Goal: Information Seeking & Learning: Learn about a topic

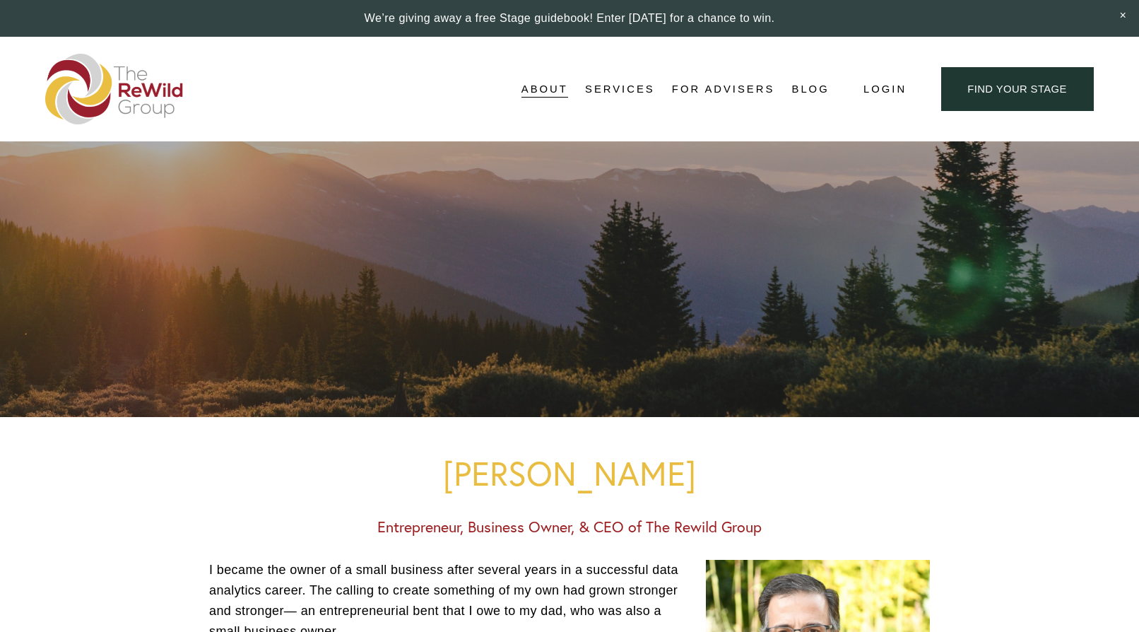
click at [0, 0] on span "For Businesses" at bounding box center [0, 0] width 0 height 0
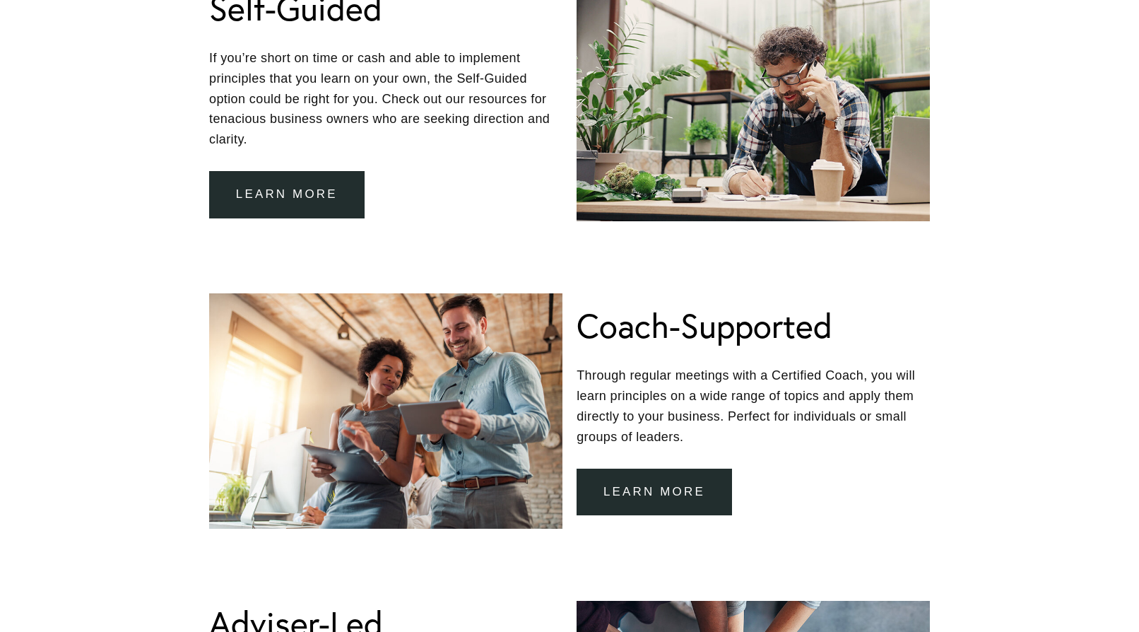
scroll to position [896, 0]
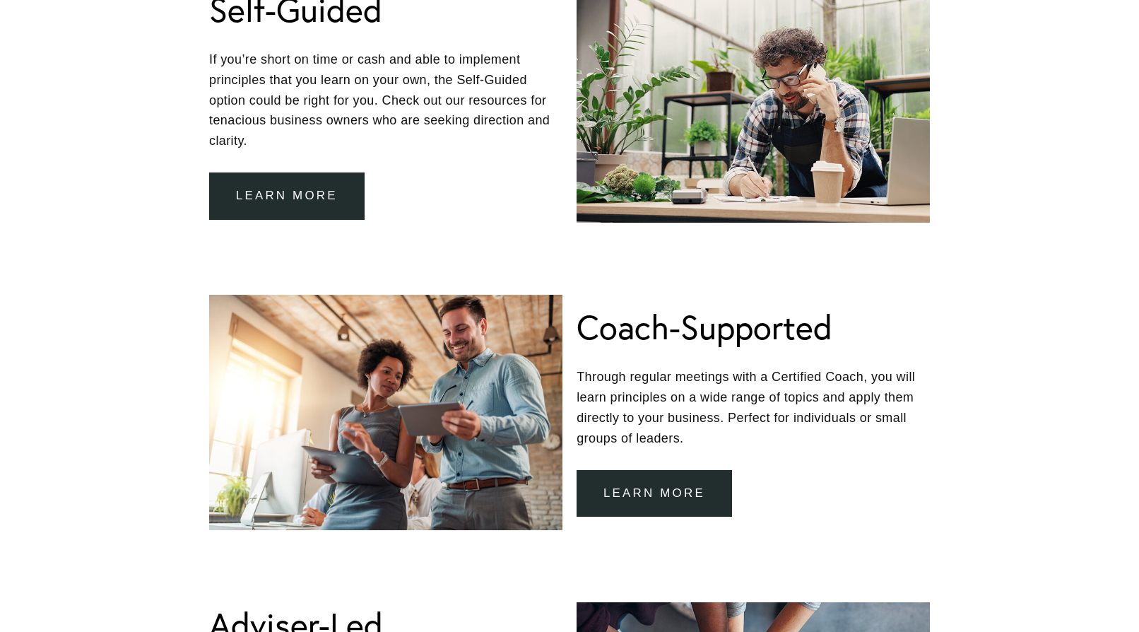
click at [329, 194] on link "Learn more" at bounding box center [287, 195] width 156 height 47
click at [633, 486] on link "learn more" at bounding box center [655, 493] width 156 height 47
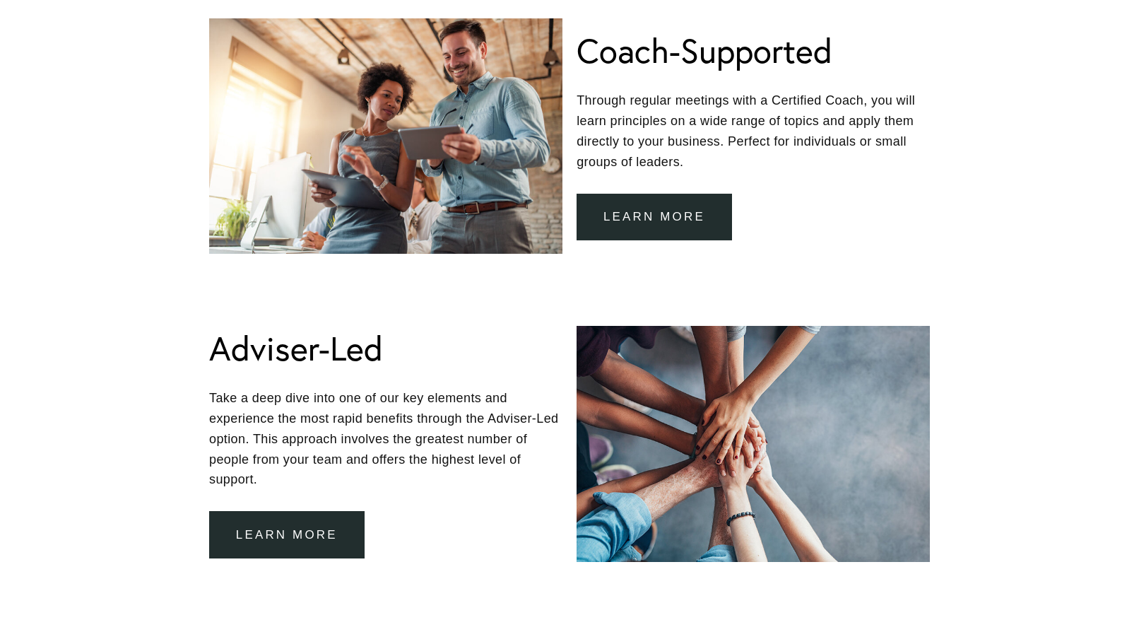
scroll to position [1174, 0]
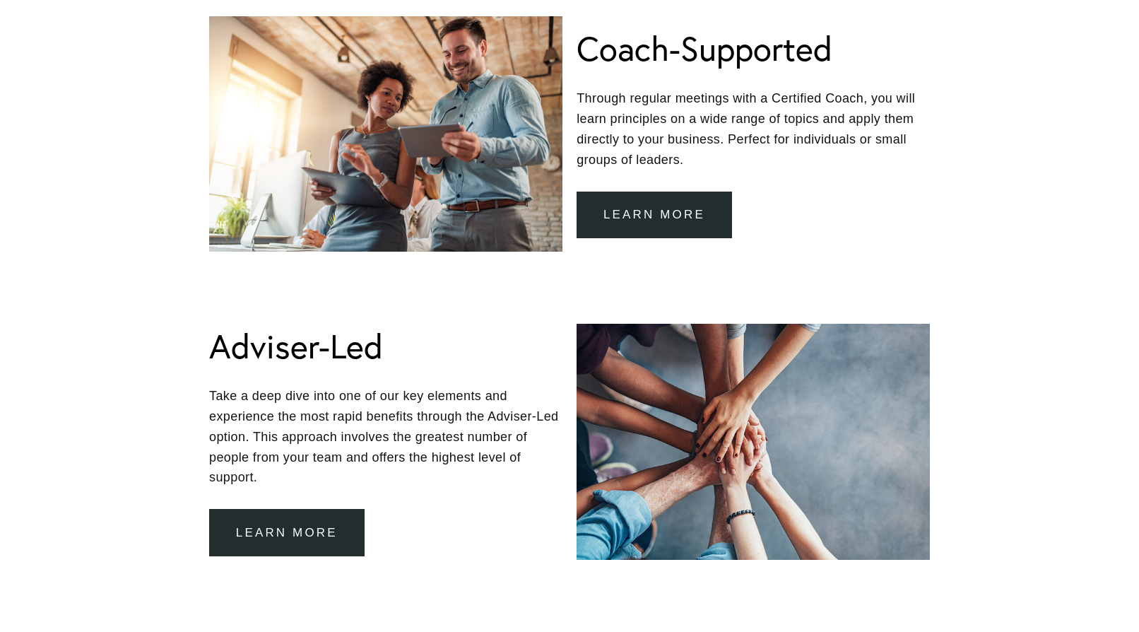
click at [295, 510] on link "learn more" at bounding box center [287, 532] width 156 height 47
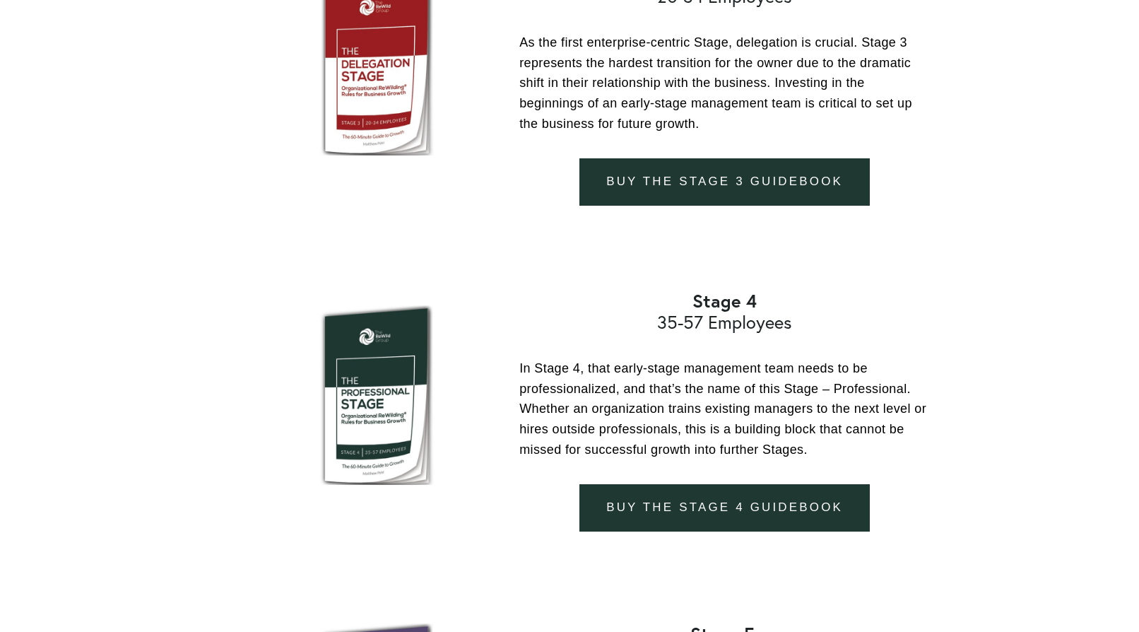
scroll to position [2041, 0]
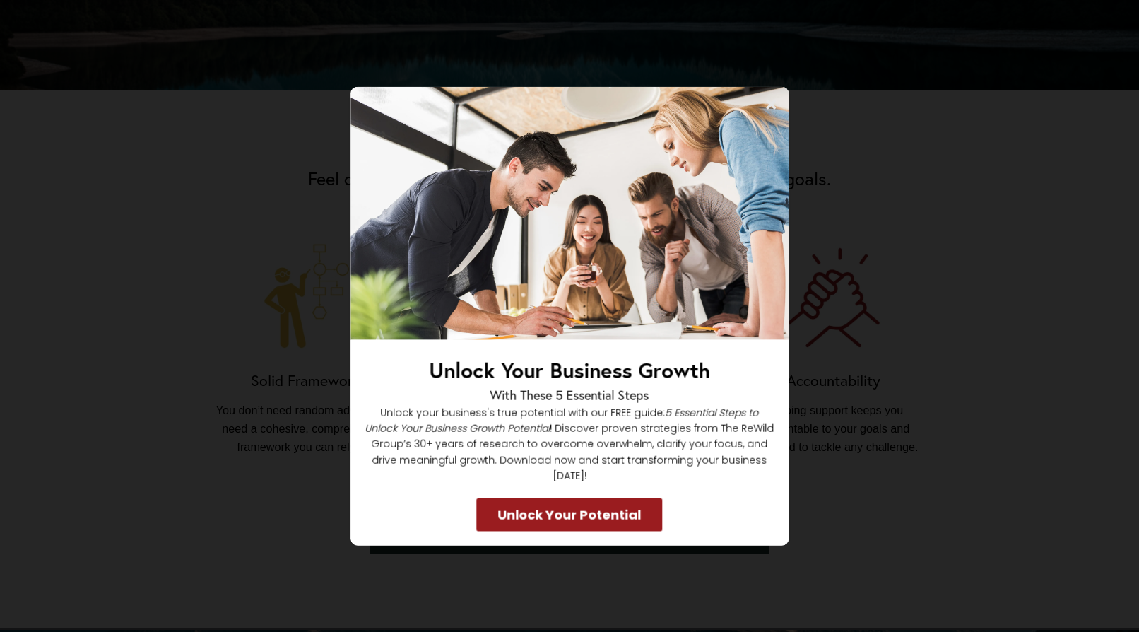
scroll to position [874, 0]
click at [773, 112] on icon at bounding box center [771, 105] width 14 height 14
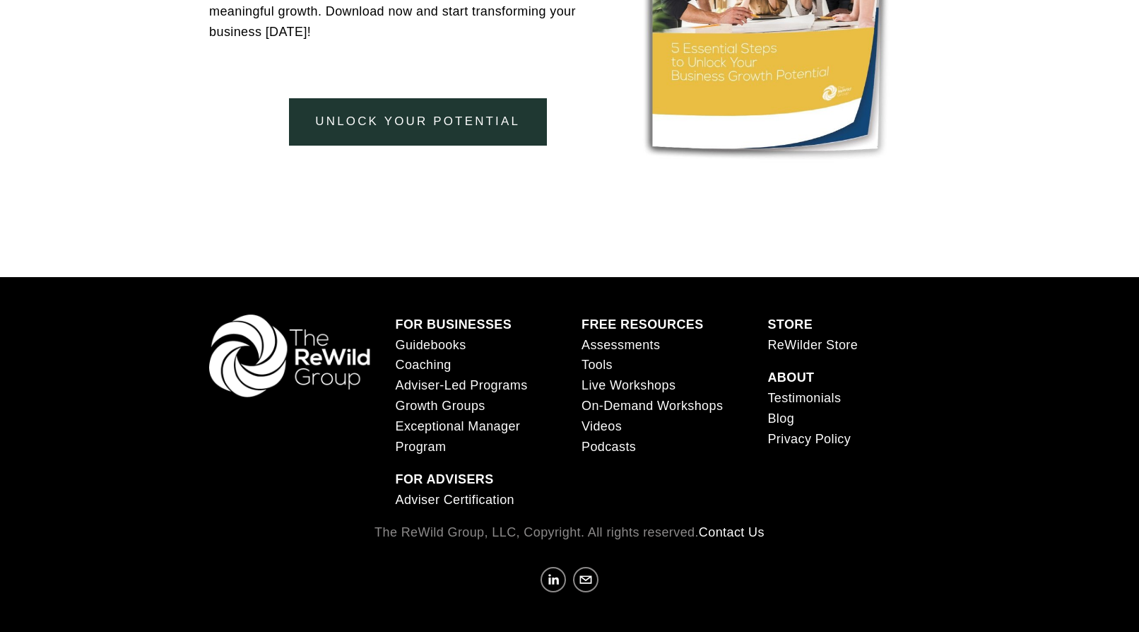
scroll to position [3189, 0]
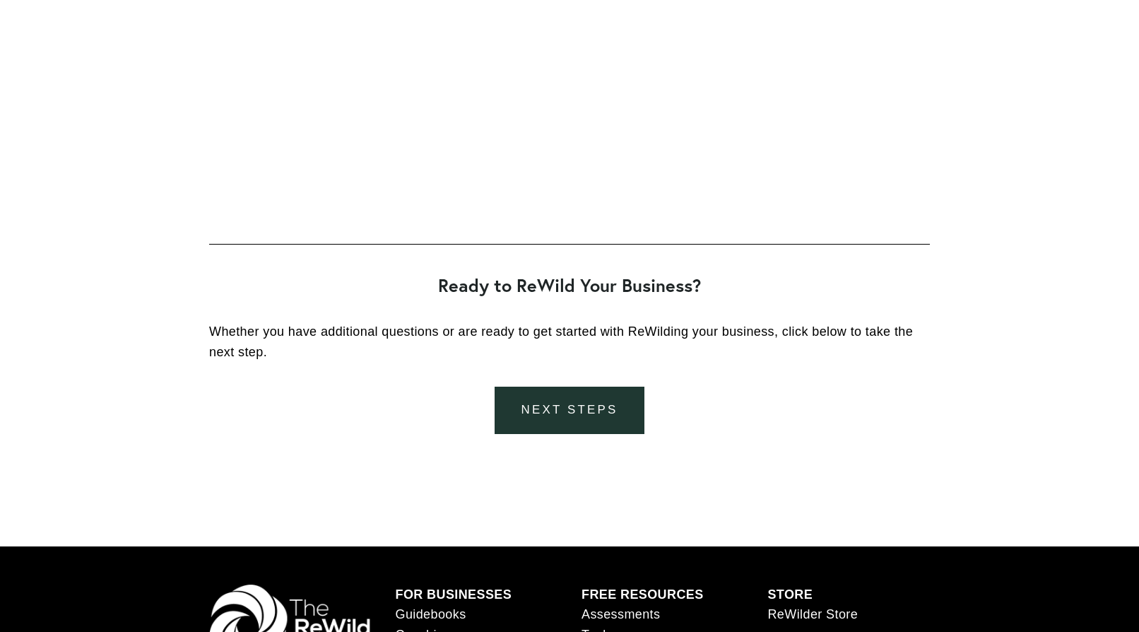
scroll to position [2647, 0]
